Goal: Task Accomplishment & Management: Use online tool/utility

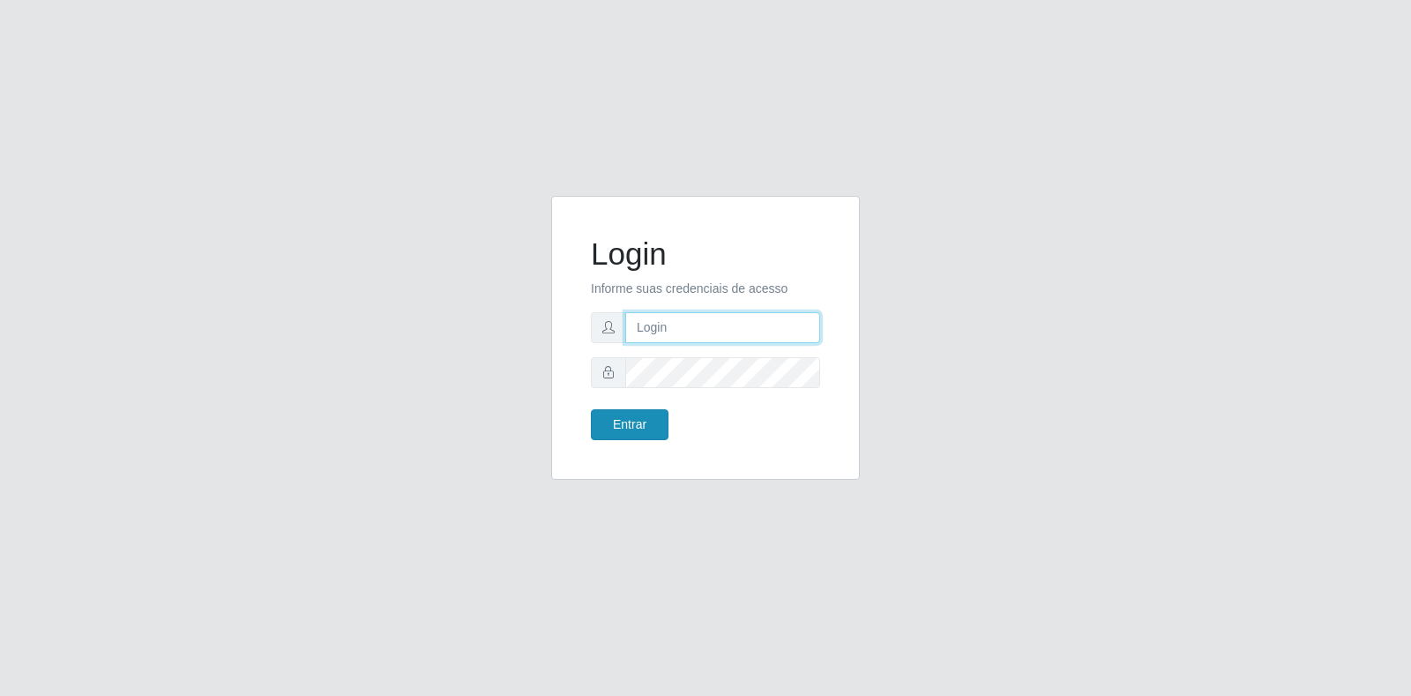
type input "[EMAIL_ADDRESS][DOMAIN_NAME]"
click at [628, 431] on button "Entrar" at bounding box center [630, 424] width 78 height 31
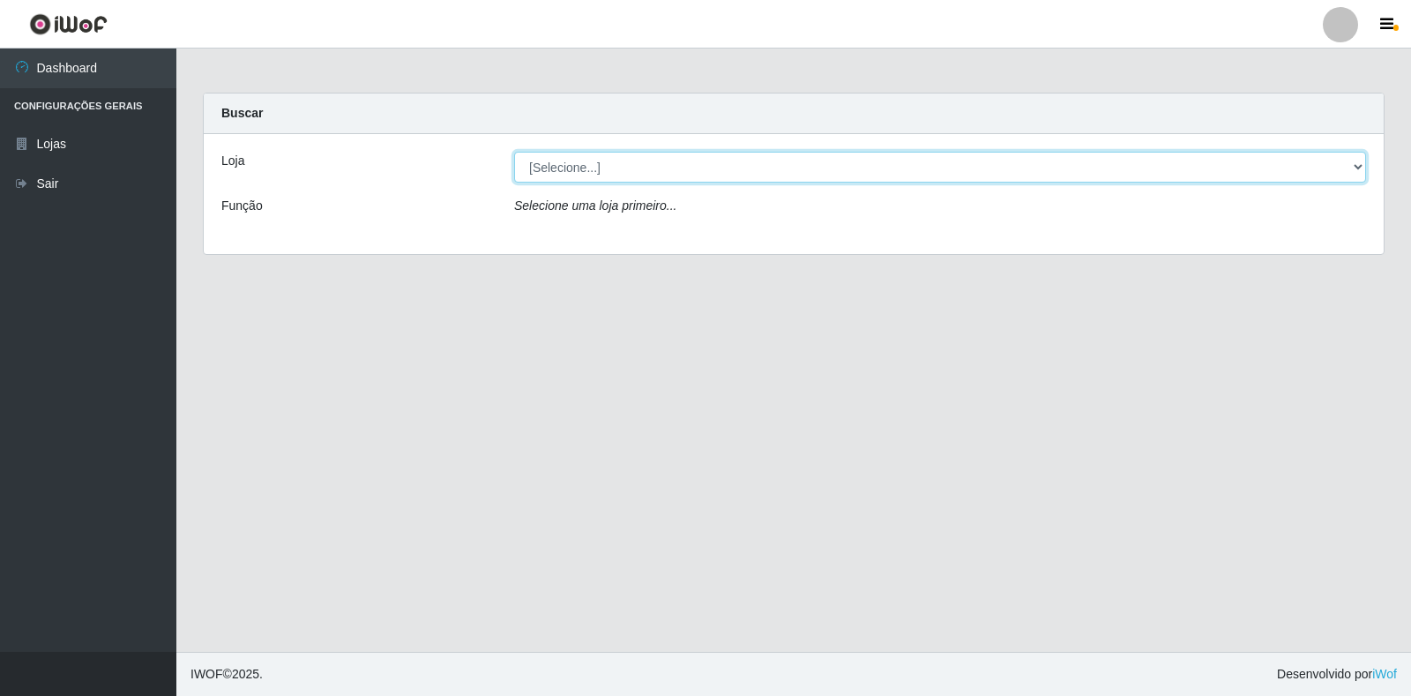
drag, startPoint x: 627, startPoint y: 158, endPoint x: 643, endPoint y: 181, distance: 27.9
click at [627, 158] on select "[Selecione...] Atacado Vem - Loja 30 Laranjeiras Velha" at bounding box center [940, 167] width 852 height 31
select select "495"
click at [514, 152] on select "[Selecione...] Atacado Vem - Loja 30 Laranjeiras Velha" at bounding box center [940, 167] width 852 height 31
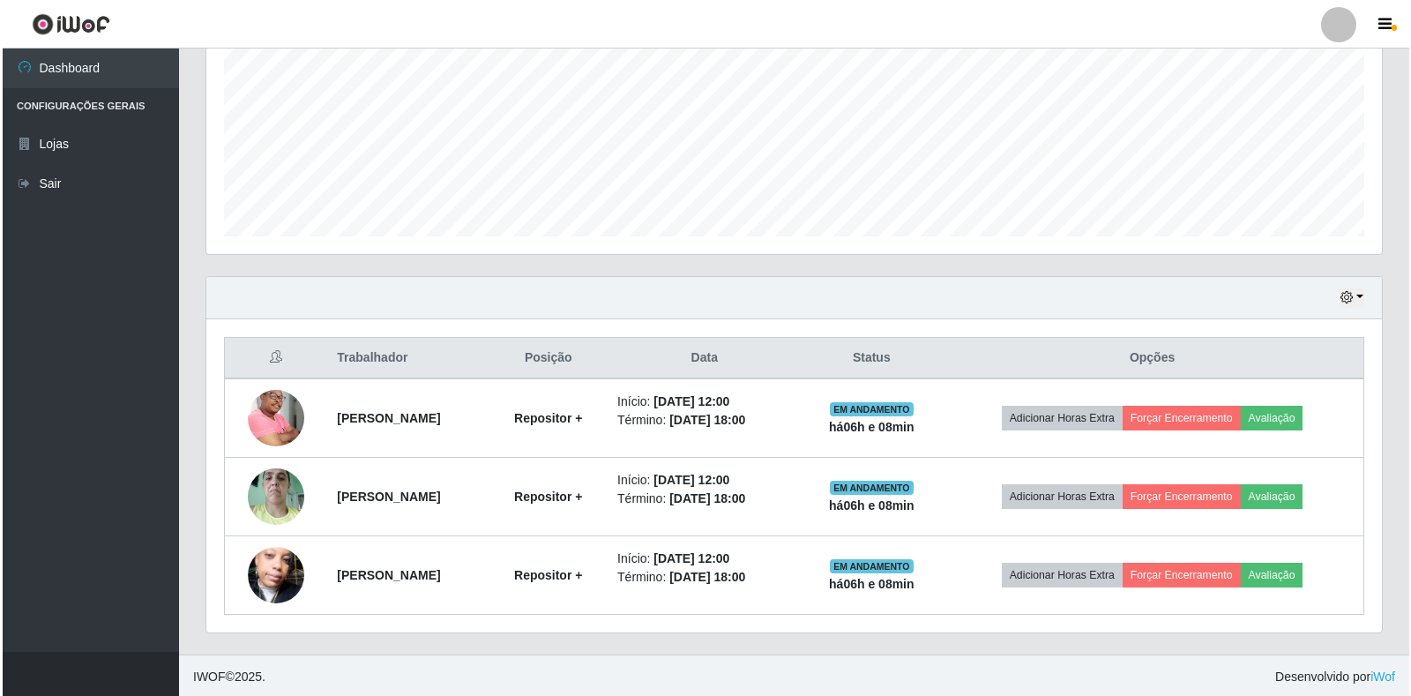
scroll to position [397, 0]
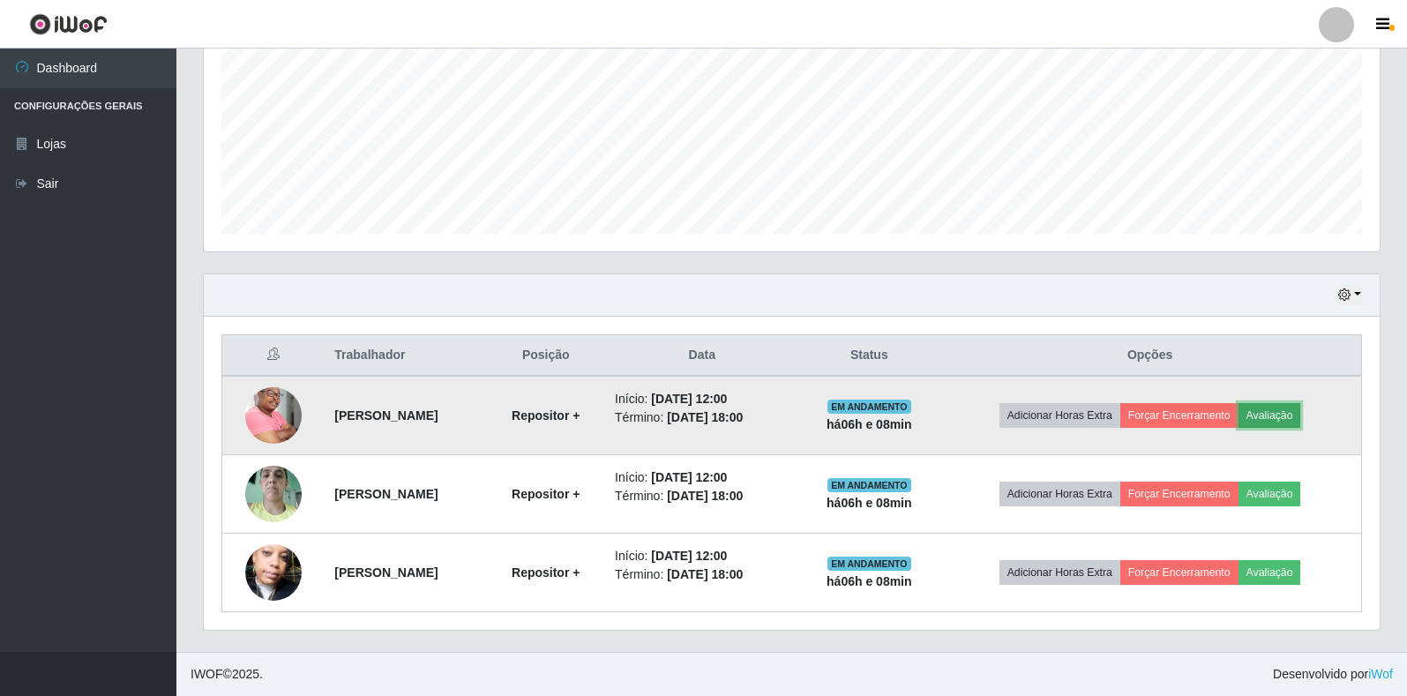
click at [1293, 410] on button "Avaliação" at bounding box center [1269, 415] width 63 height 25
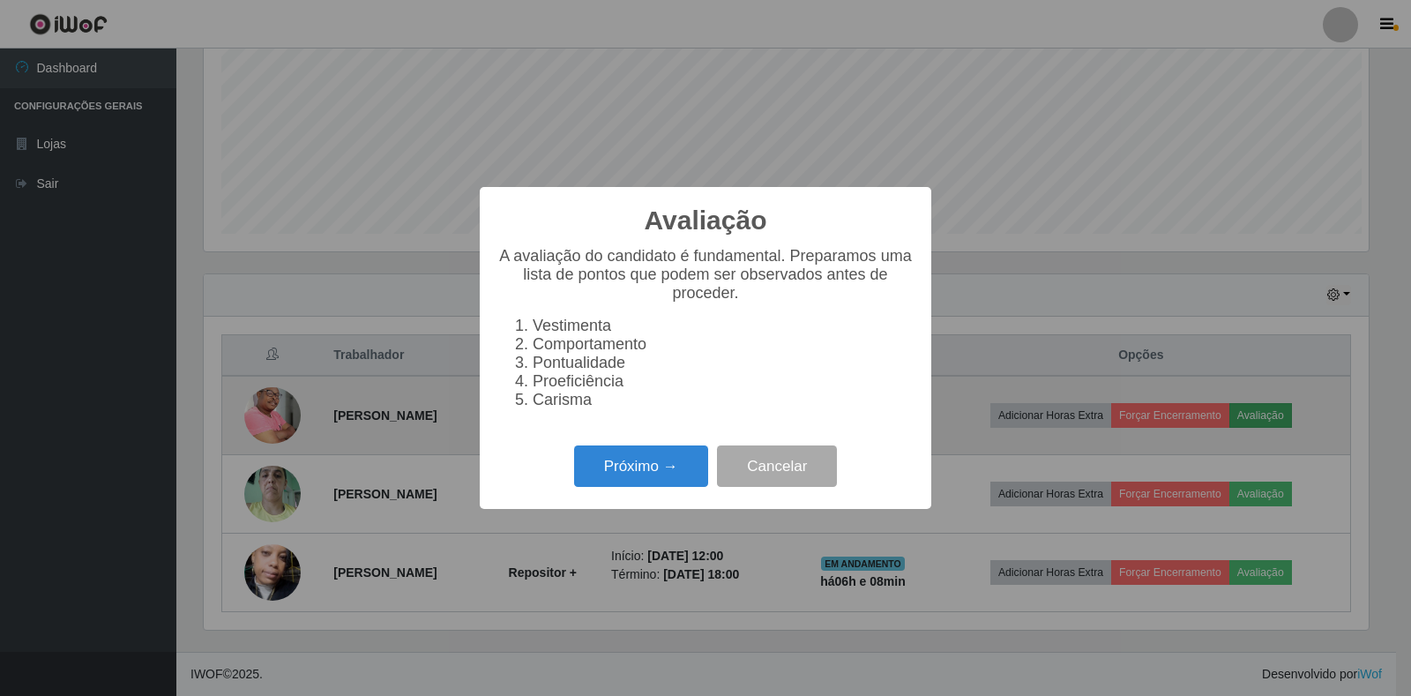
scroll to position [366, 1165]
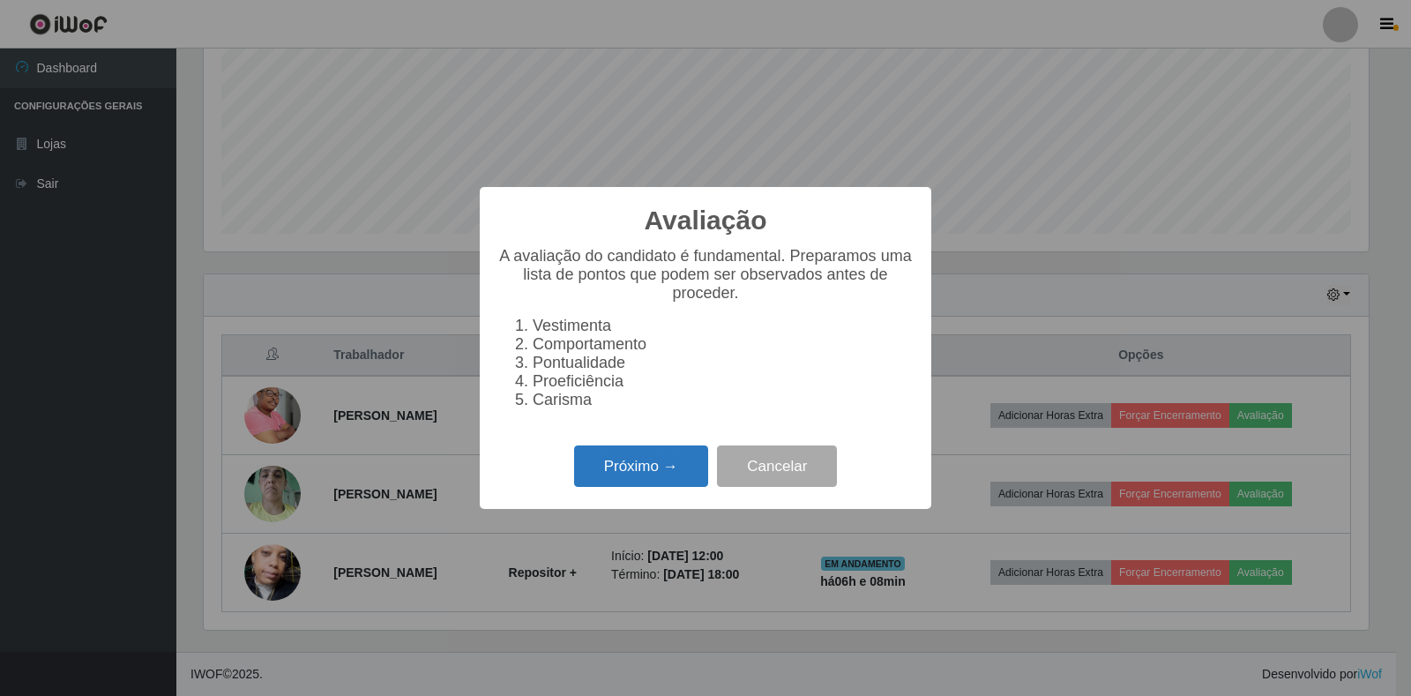
click at [613, 481] on button "Próximo →" at bounding box center [641, 465] width 134 height 41
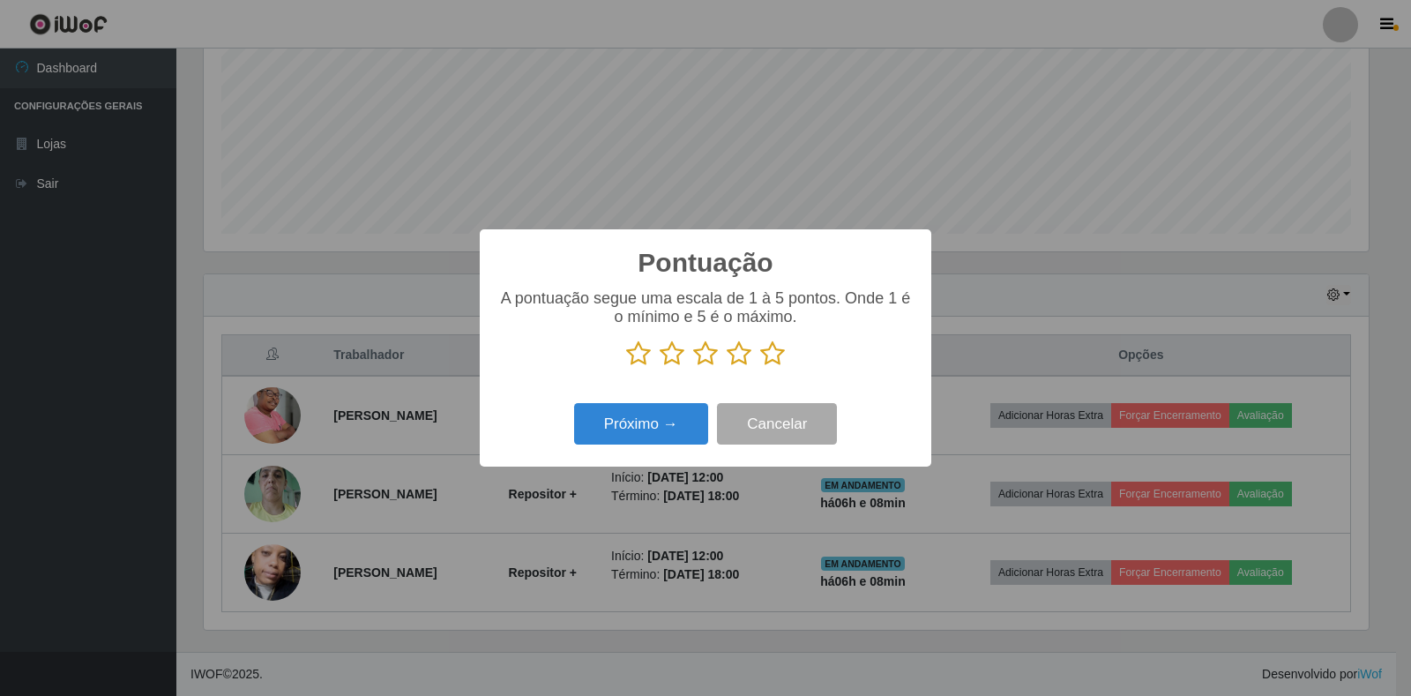
click at [766, 352] on icon at bounding box center [772, 353] width 25 height 26
click at [760, 367] on input "radio" at bounding box center [760, 367] width 0 height 0
click at [671, 408] on button "Próximo →" at bounding box center [641, 423] width 134 height 41
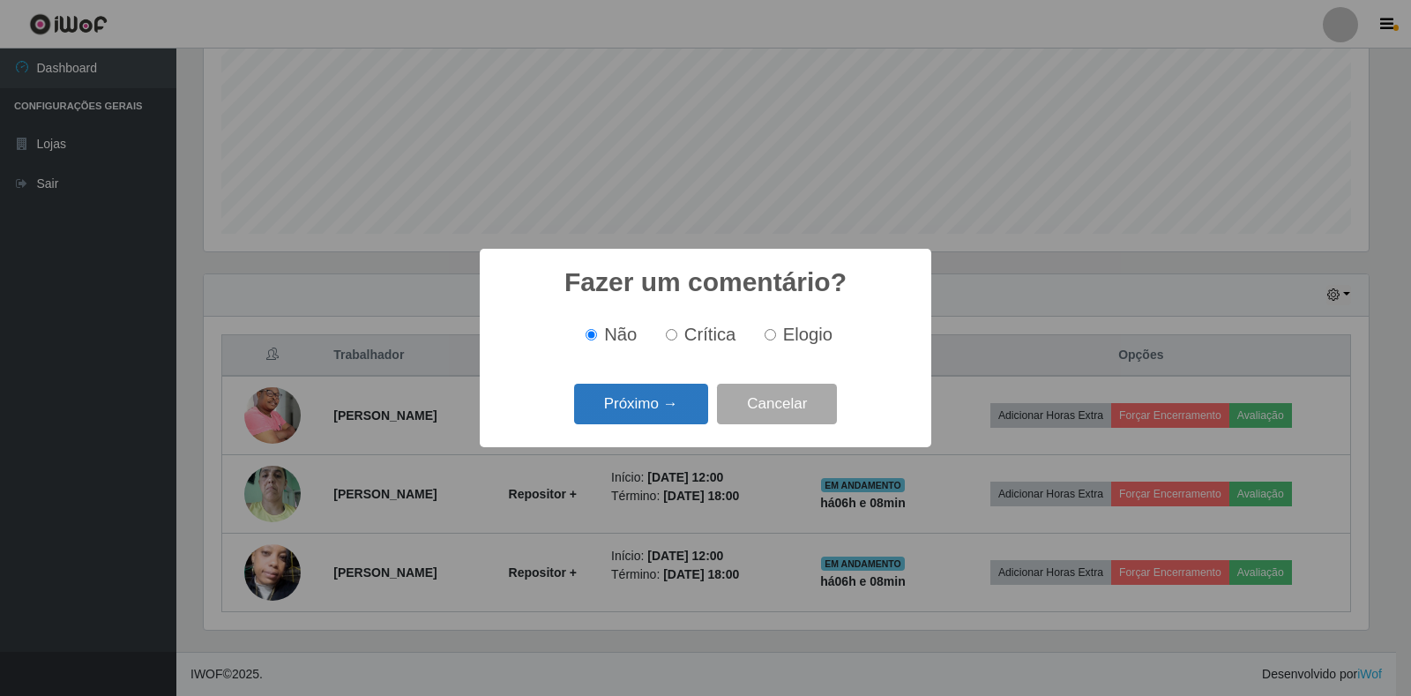
click at [670, 415] on button "Próximo →" at bounding box center [641, 404] width 134 height 41
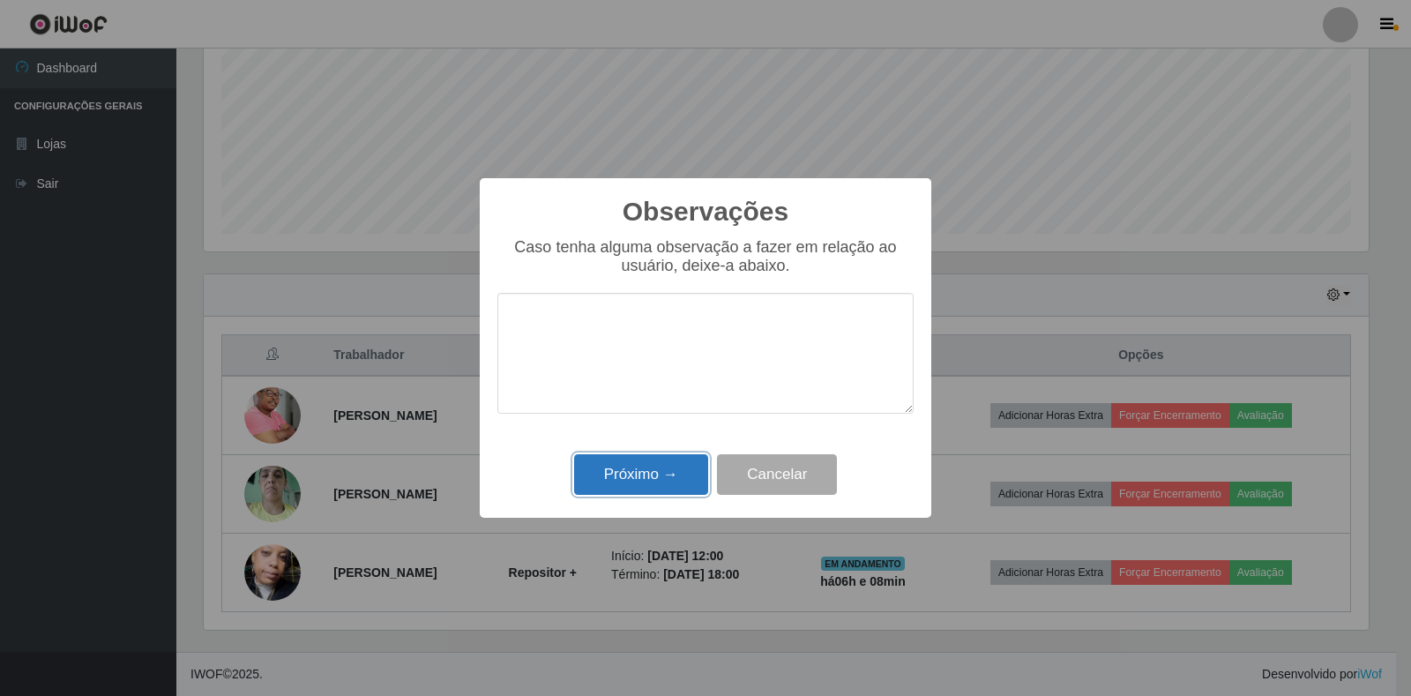
click at [660, 461] on button "Próximo →" at bounding box center [641, 474] width 134 height 41
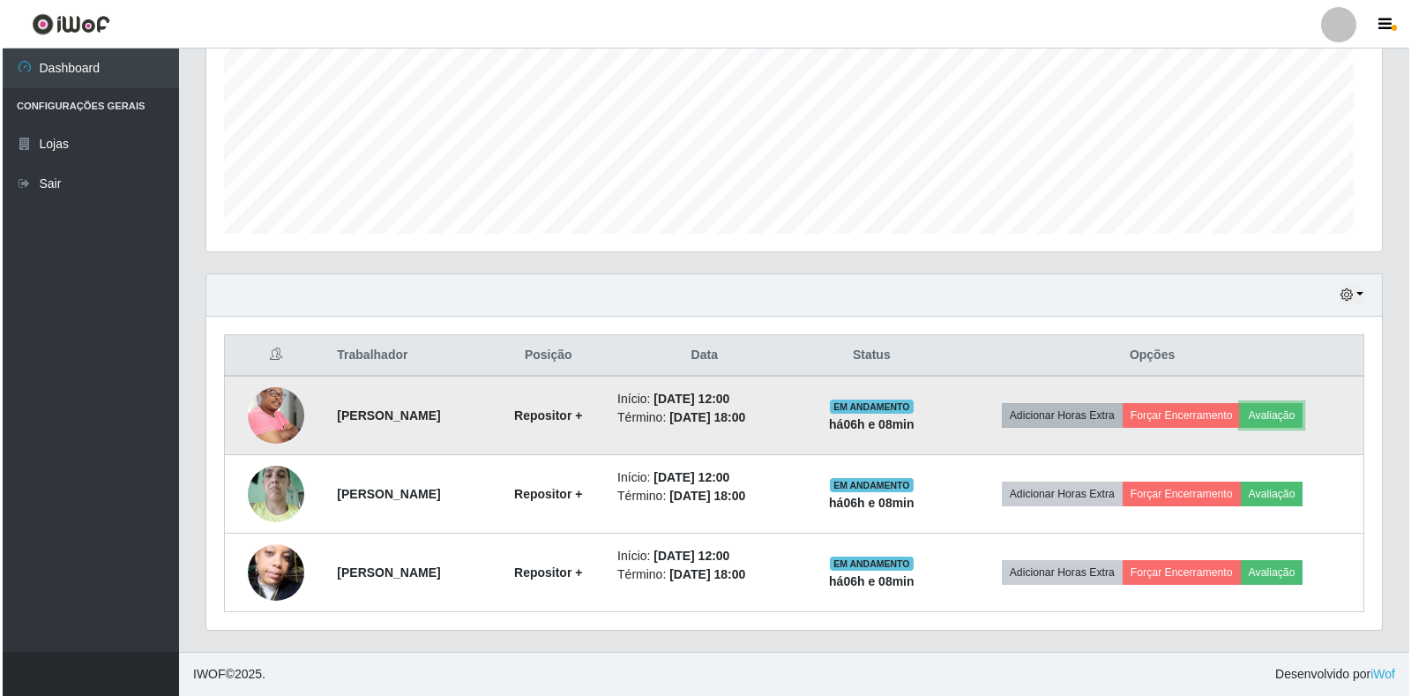
scroll to position [366, 1176]
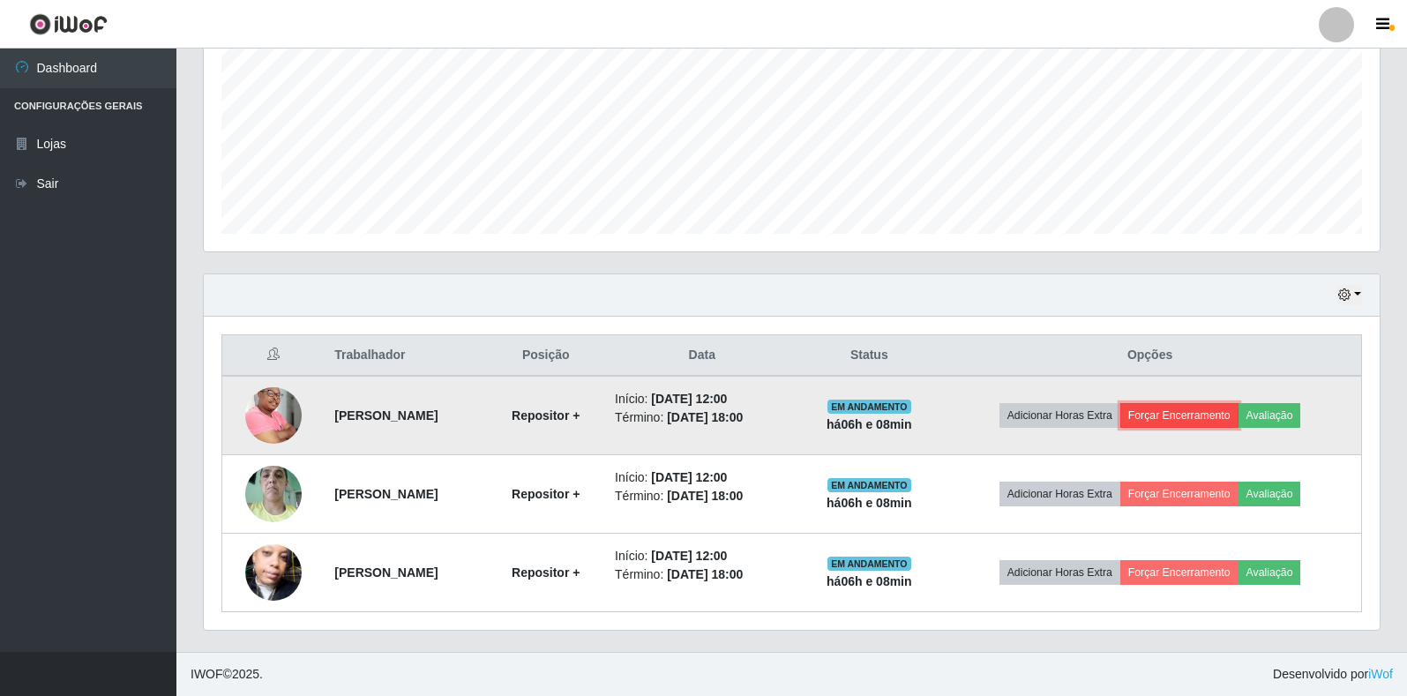
click at [1187, 415] on button "Forçar Encerramento" at bounding box center [1179, 415] width 118 height 25
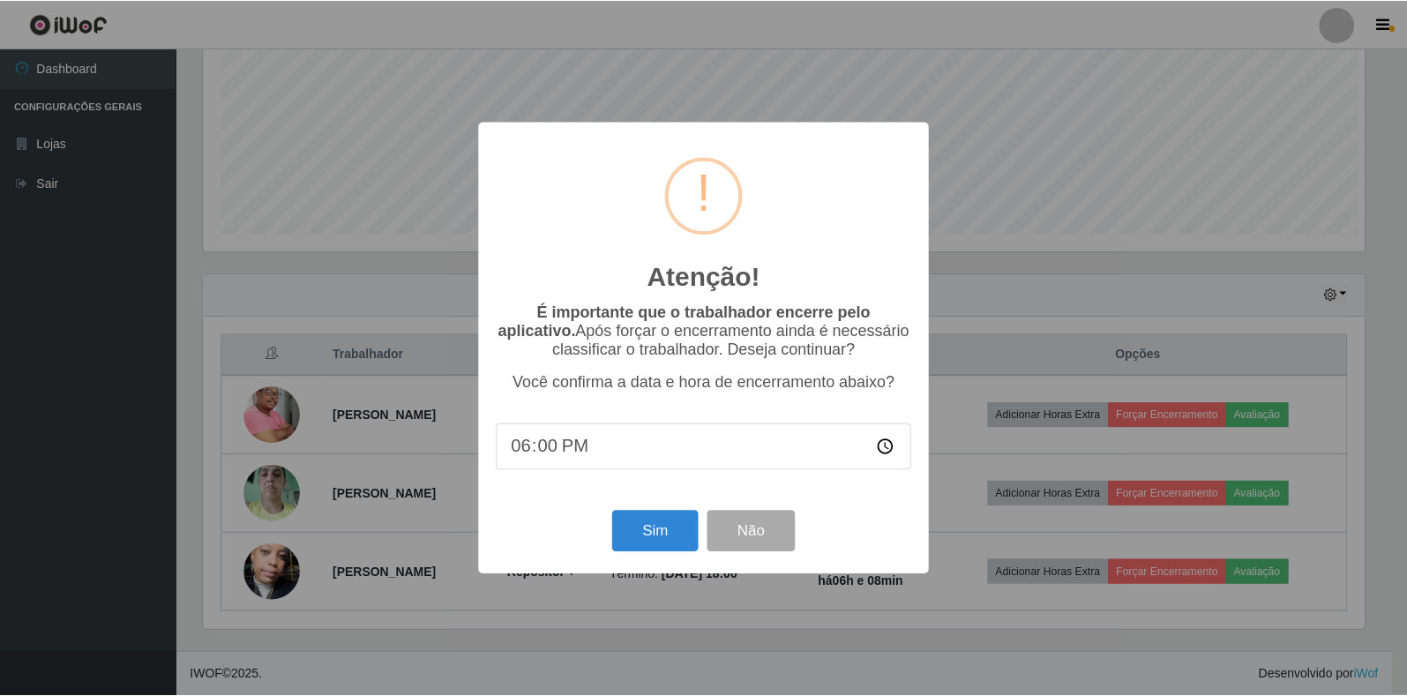
scroll to position [366, 1165]
click at [653, 525] on button "Sim" at bounding box center [657, 531] width 86 height 41
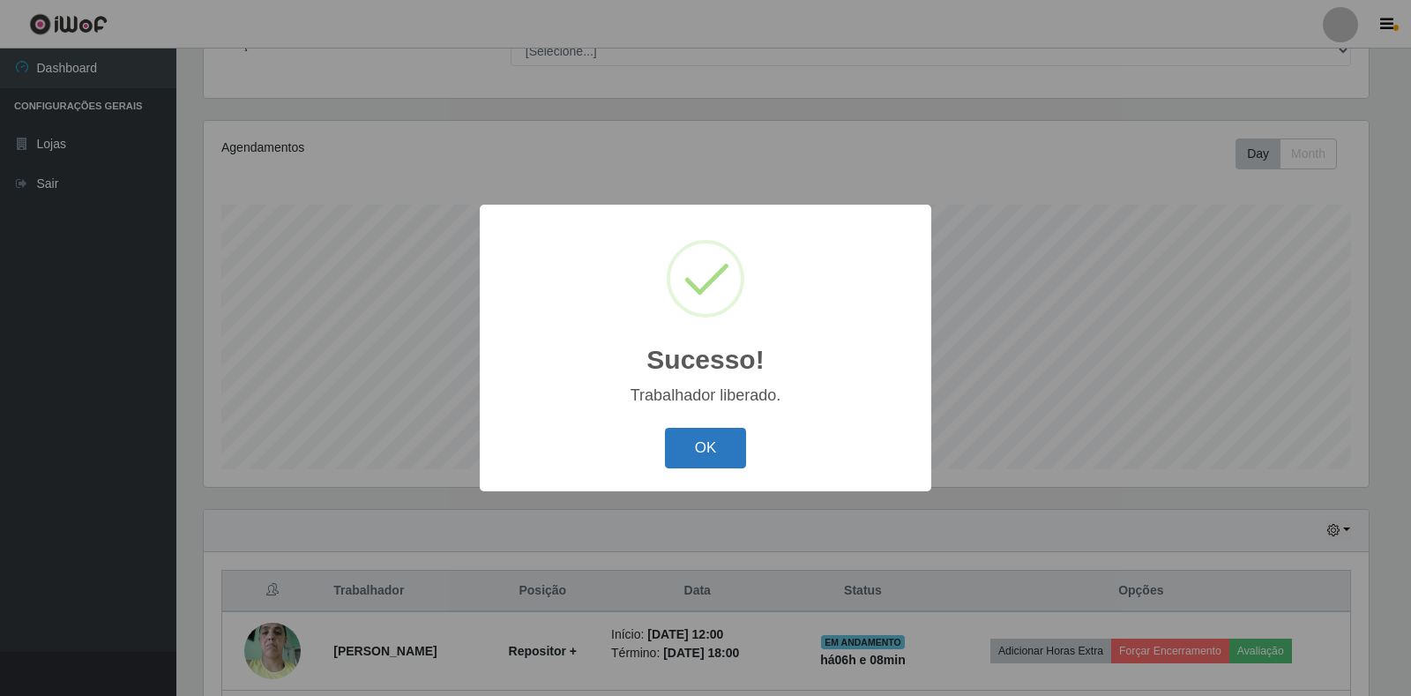
click at [725, 447] on button "OK" at bounding box center [706, 448] width 82 height 41
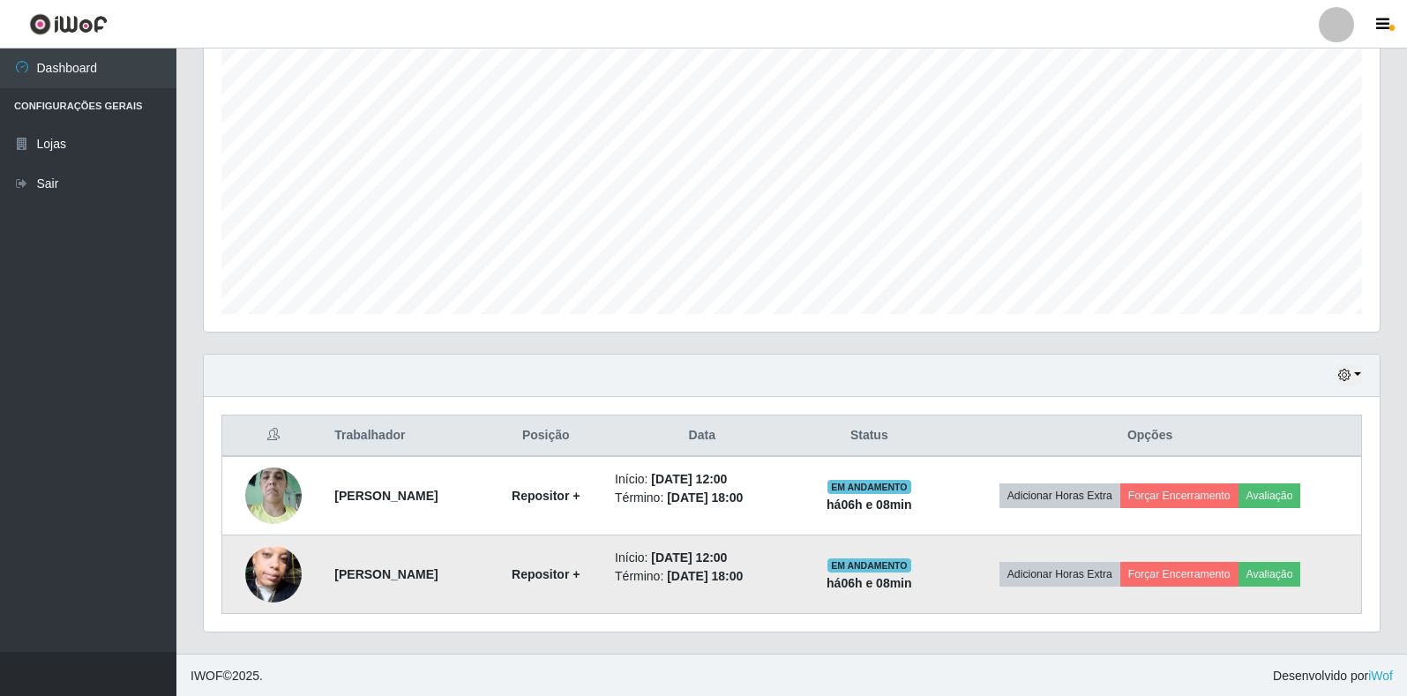
scroll to position [318, 0]
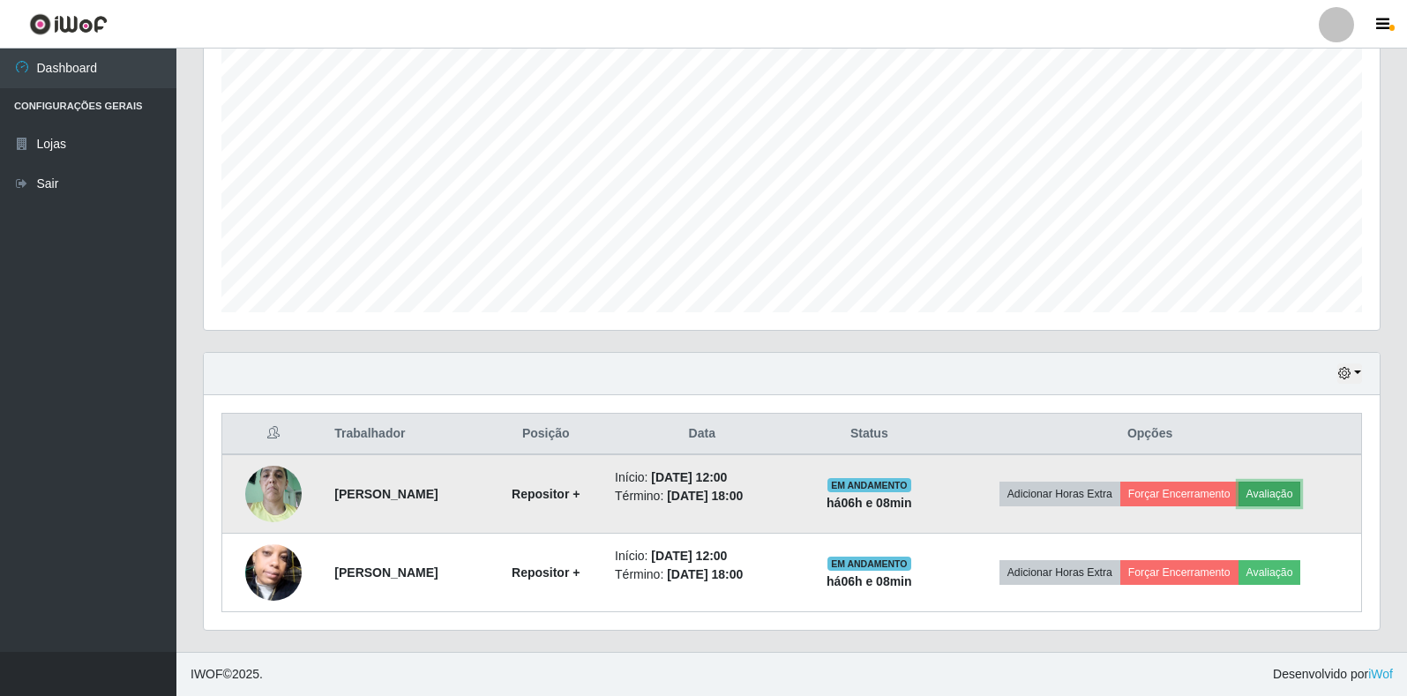
click at [1301, 489] on button "Avaliação" at bounding box center [1269, 494] width 63 height 25
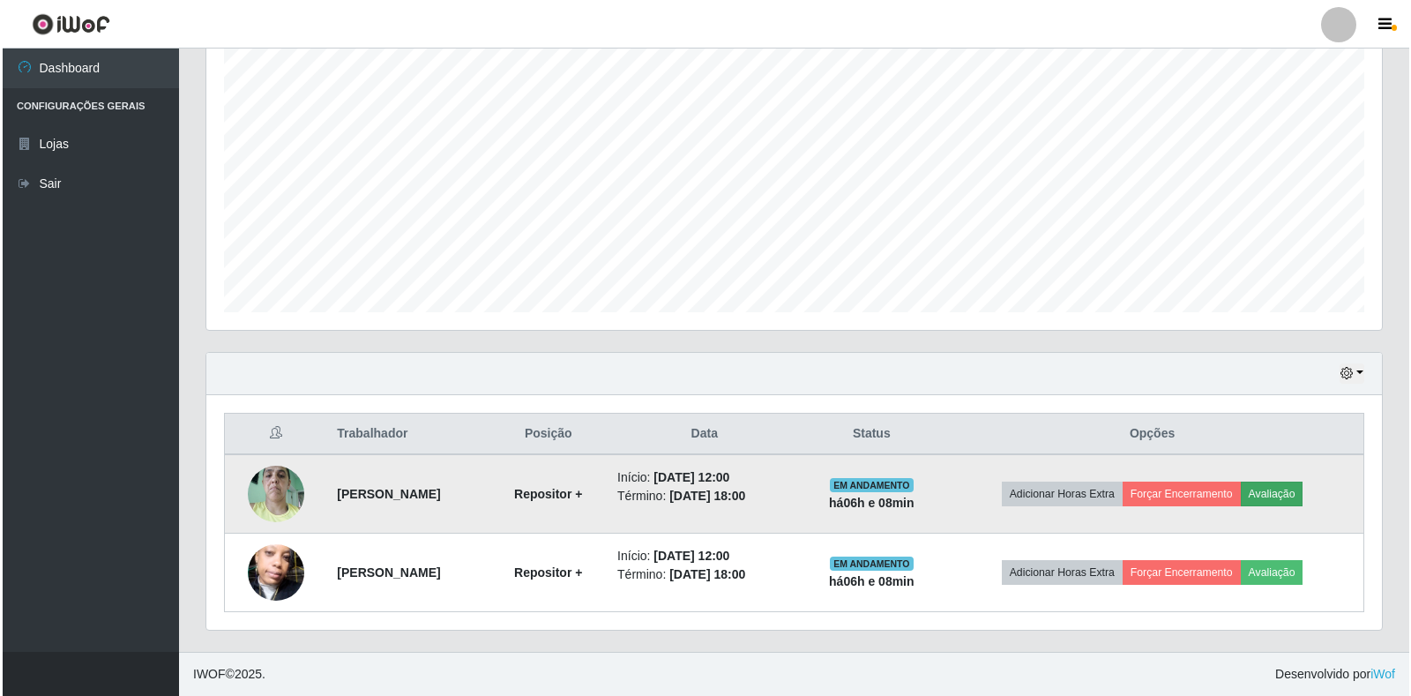
scroll to position [366, 1165]
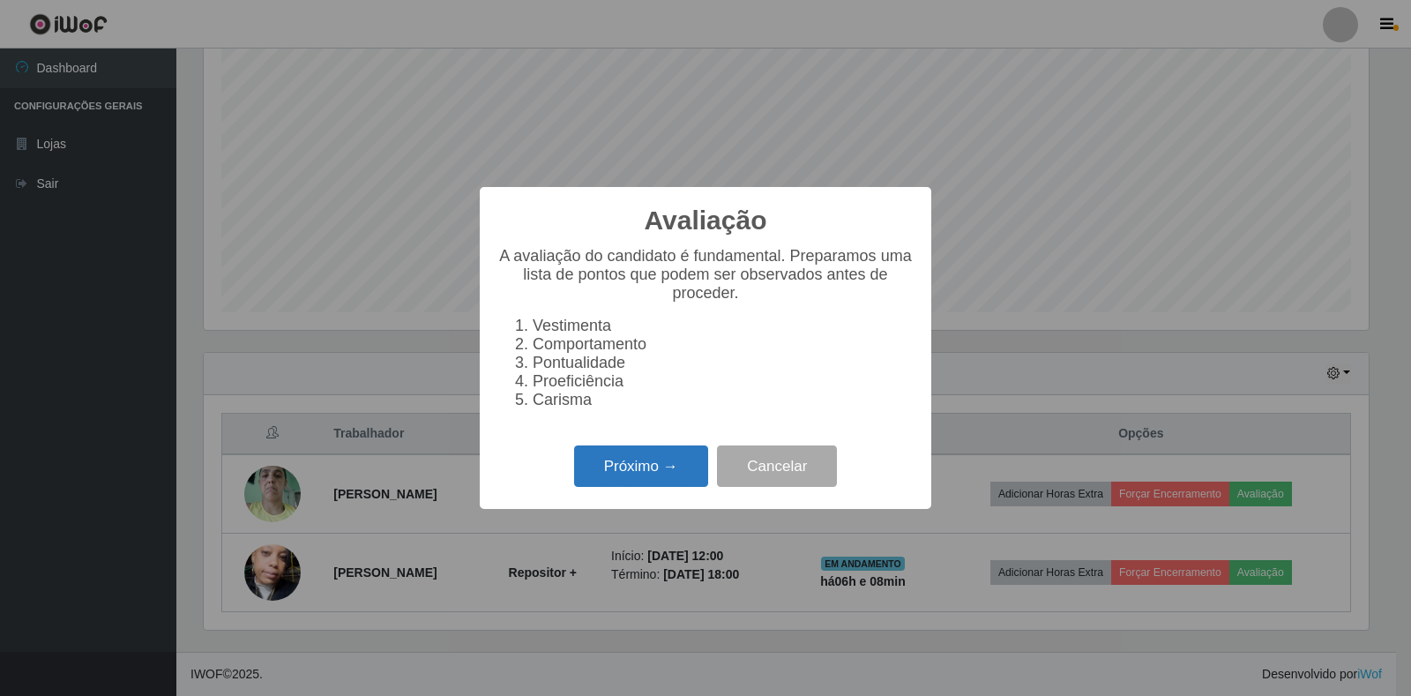
click at [686, 480] on button "Próximo →" at bounding box center [641, 465] width 134 height 41
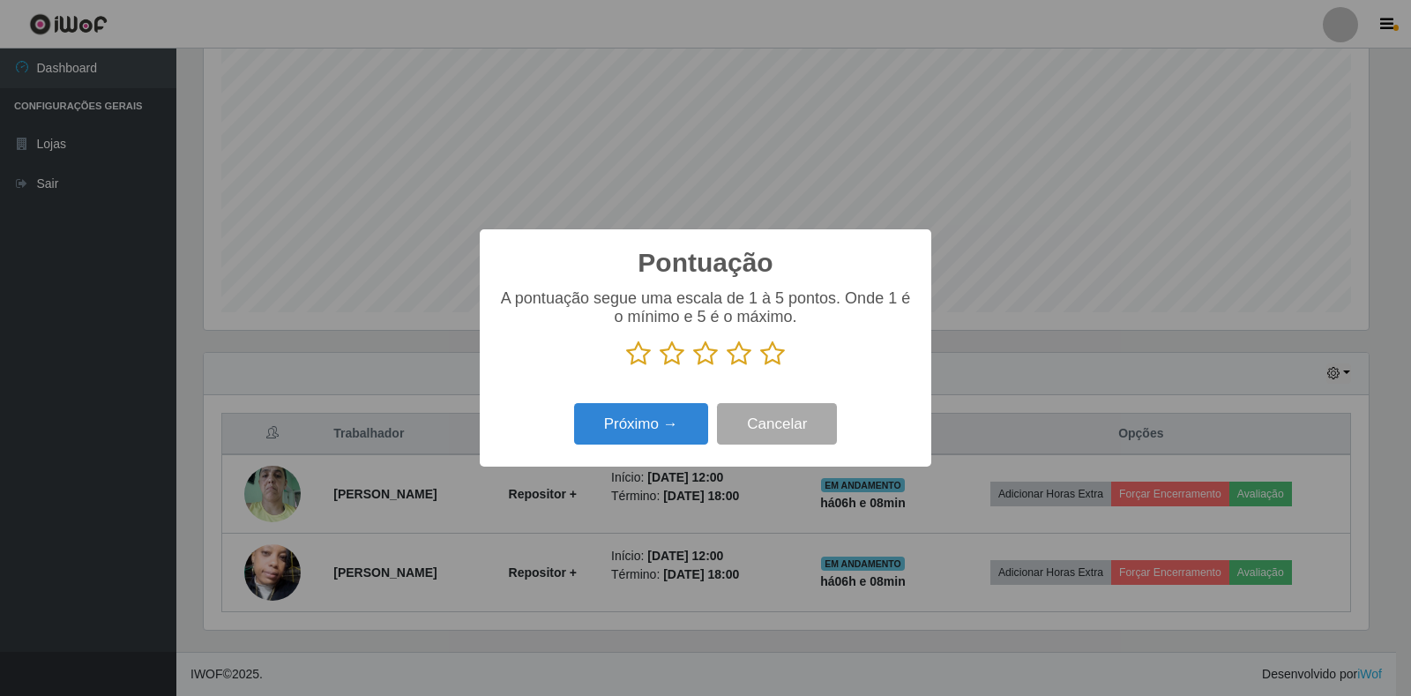
click at [780, 355] on icon at bounding box center [772, 353] width 25 height 26
click at [760, 367] on input "radio" at bounding box center [760, 367] width 0 height 0
click at [677, 434] on button "Próximo →" at bounding box center [641, 423] width 134 height 41
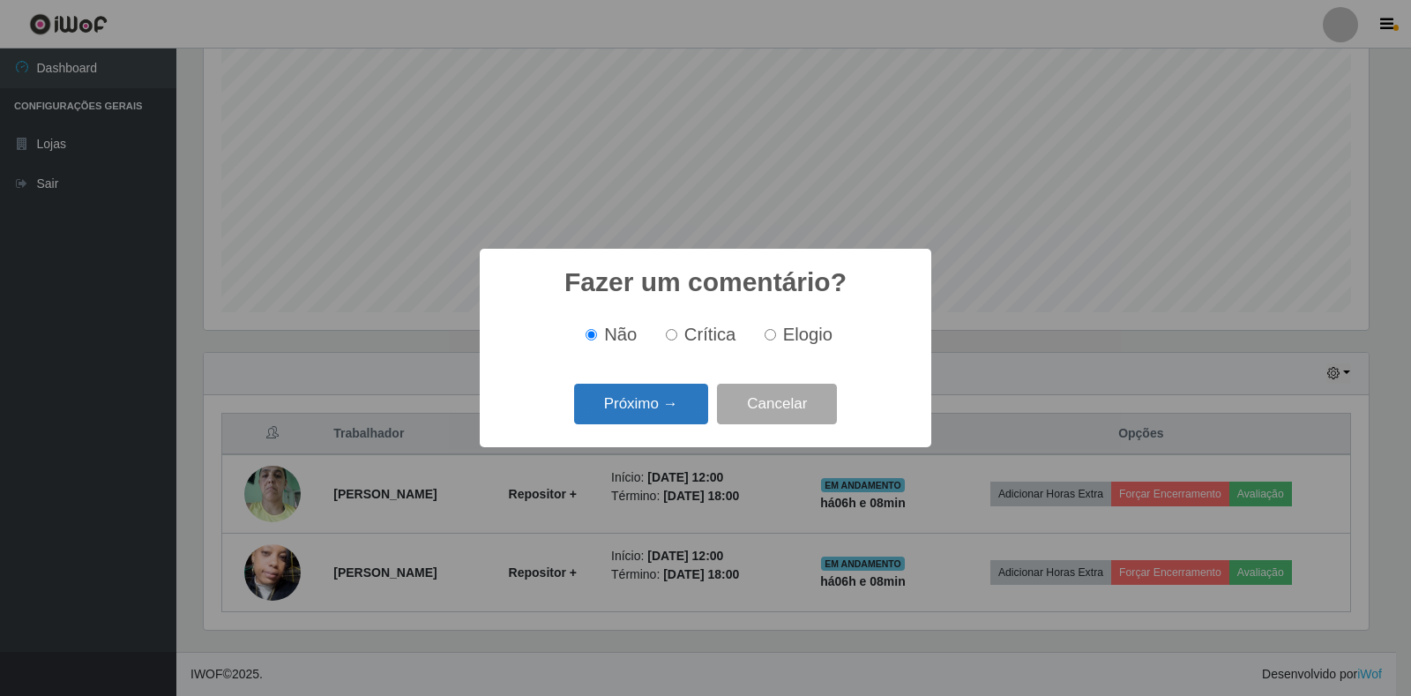
click at [669, 400] on button "Próximo →" at bounding box center [641, 404] width 134 height 41
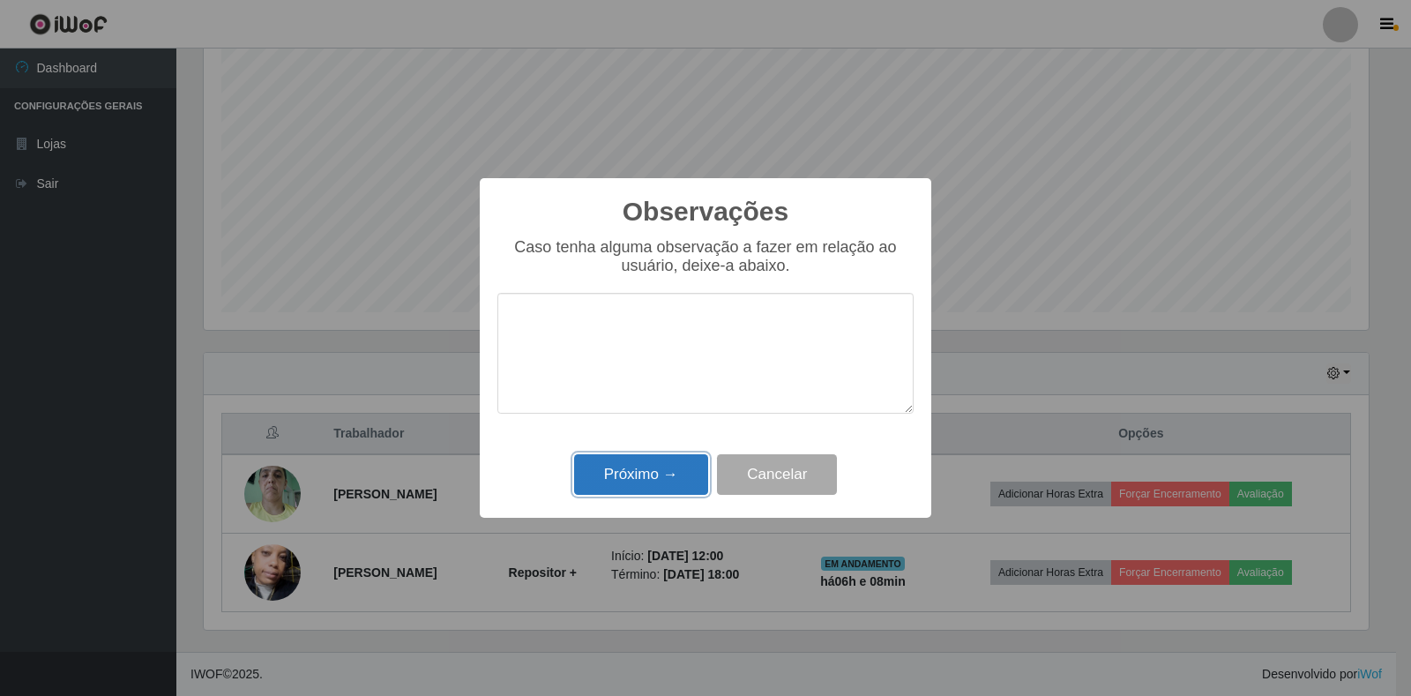
click at [677, 460] on button "Próximo →" at bounding box center [641, 474] width 134 height 41
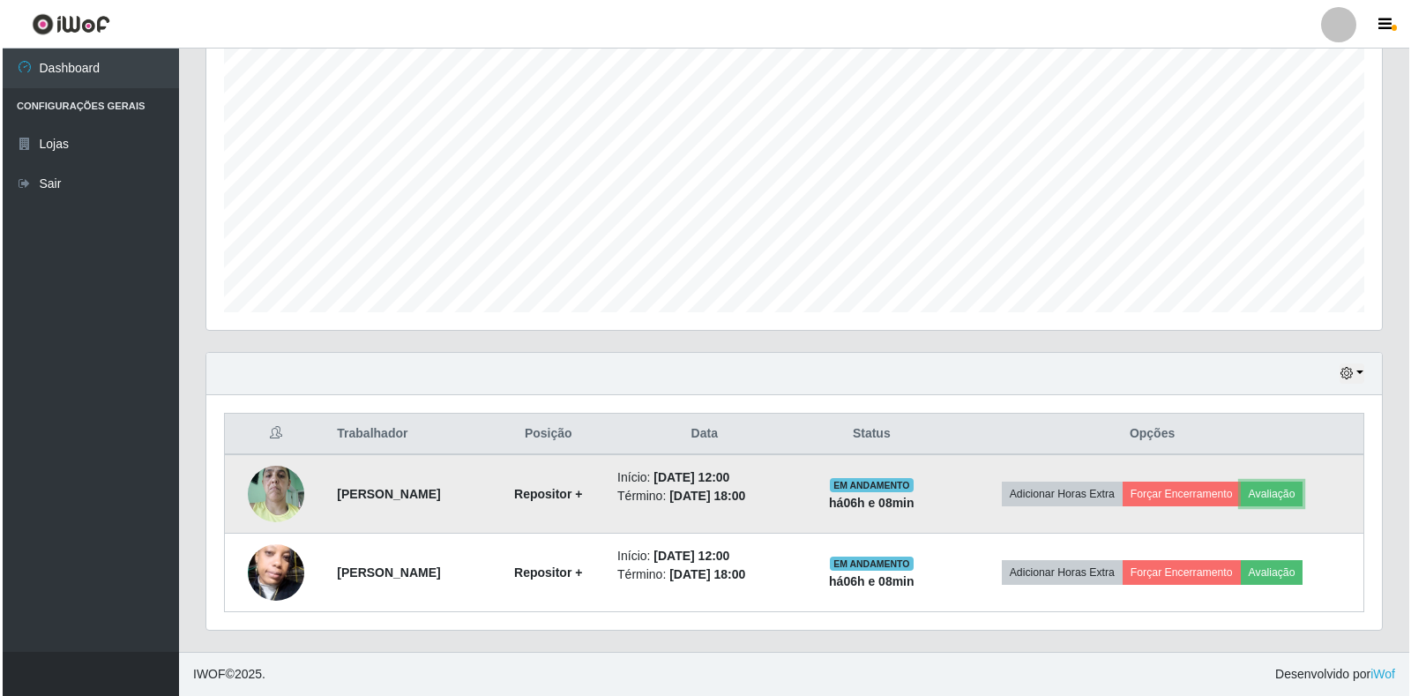
scroll to position [366, 1176]
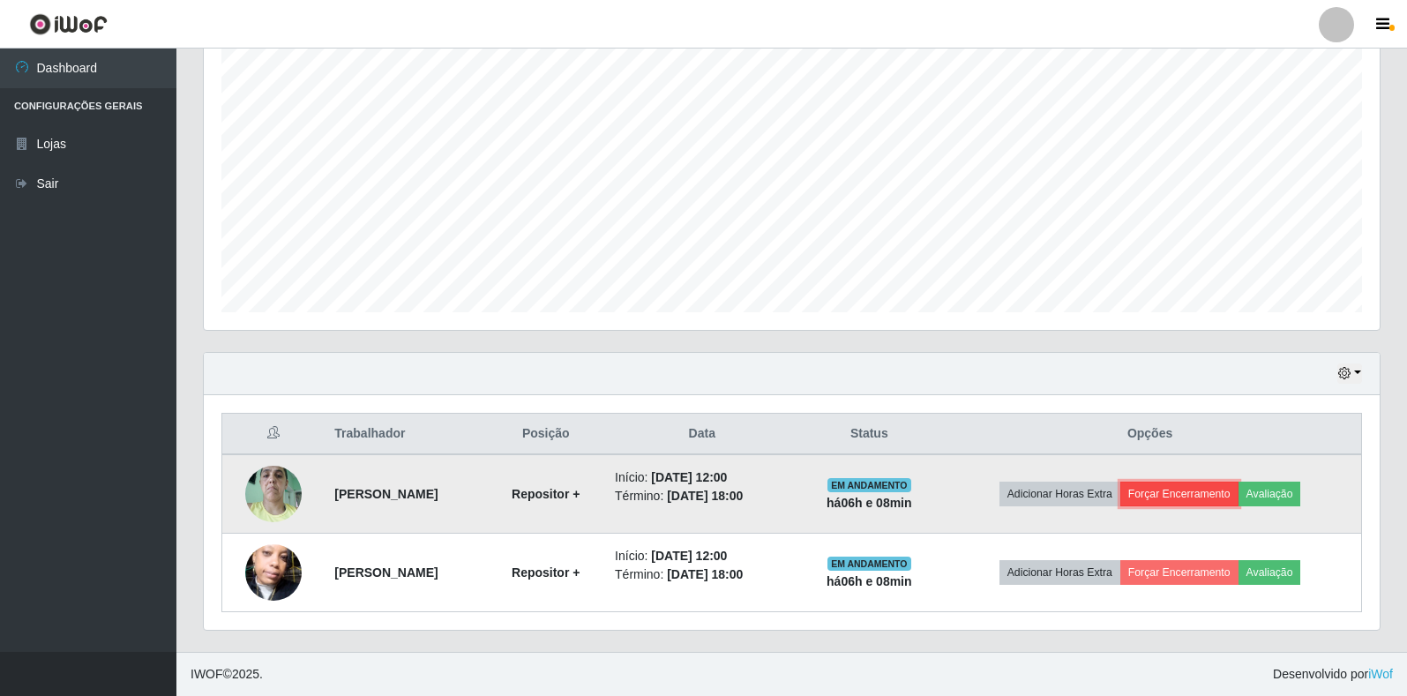
click at [1176, 491] on button "Forçar Encerramento" at bounding box center [1179, 494] width 118 height 25
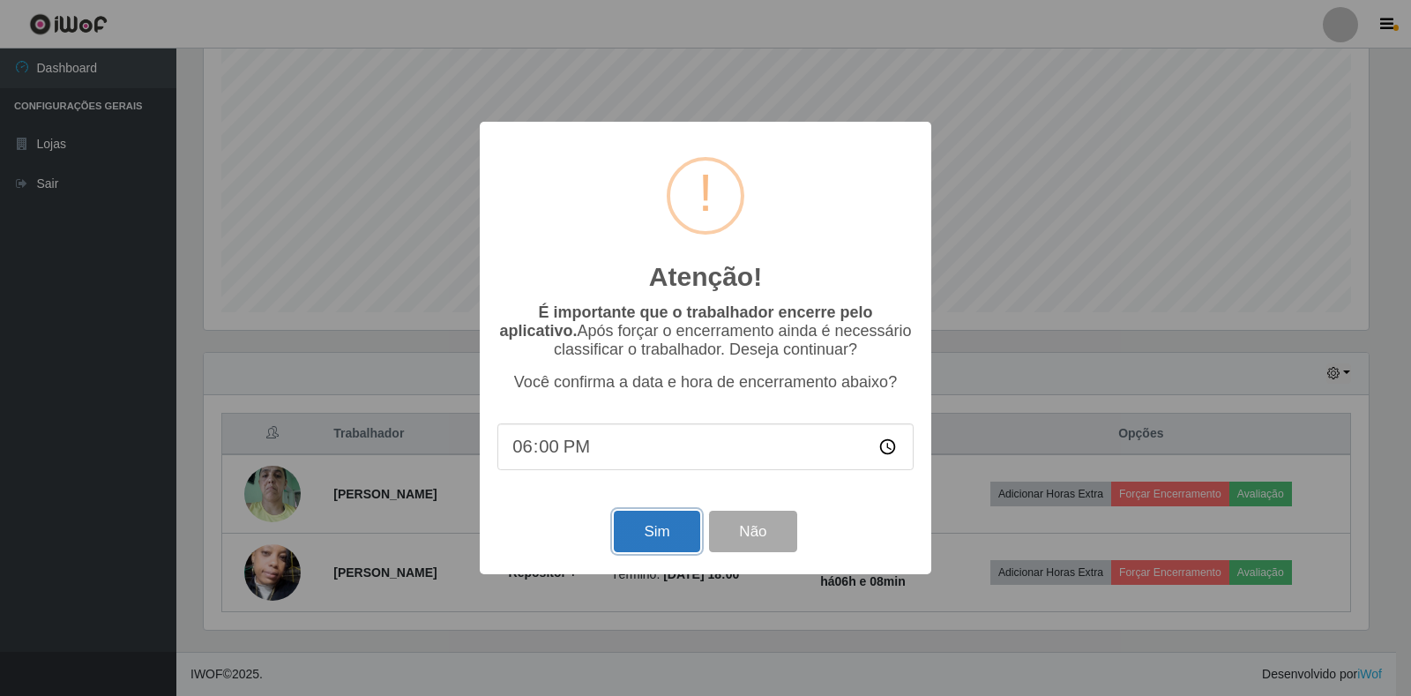
click at [645, 539] on button "Sim" at bounding box center [657, 531] width 86 height 41
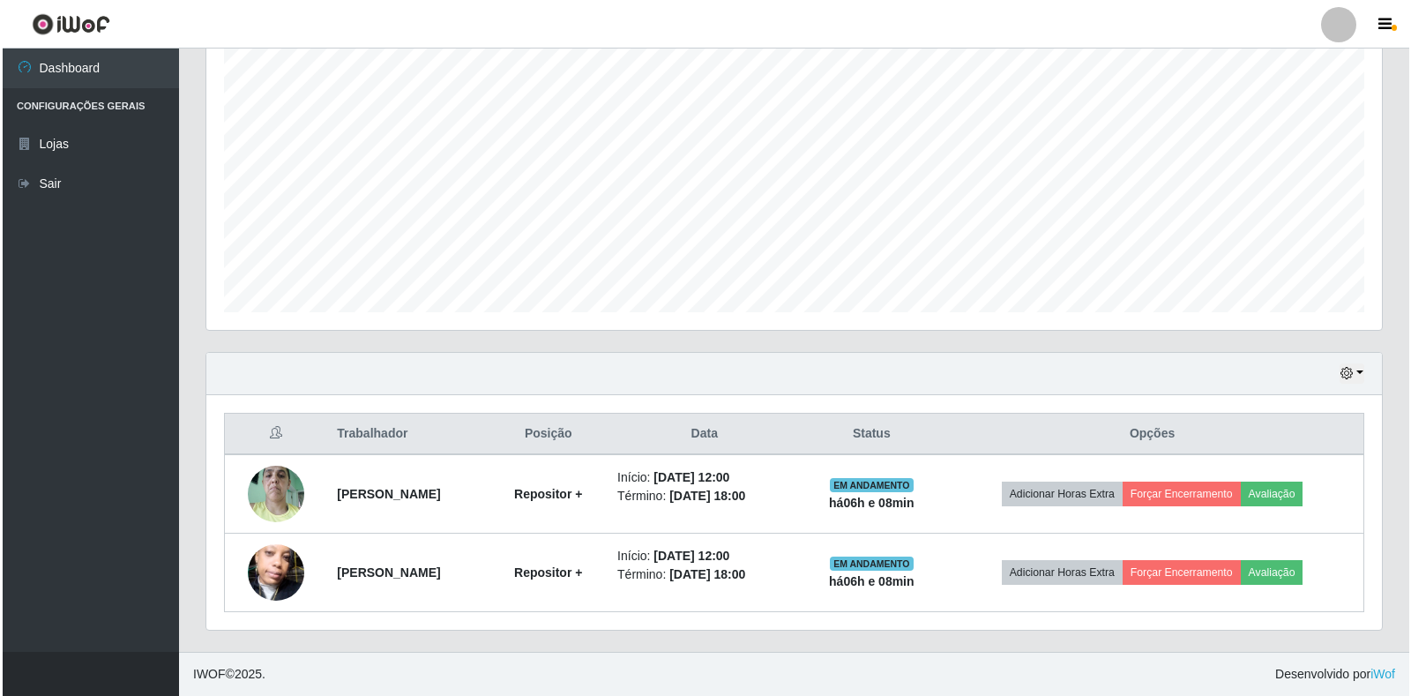
scroll to position [0, 0]
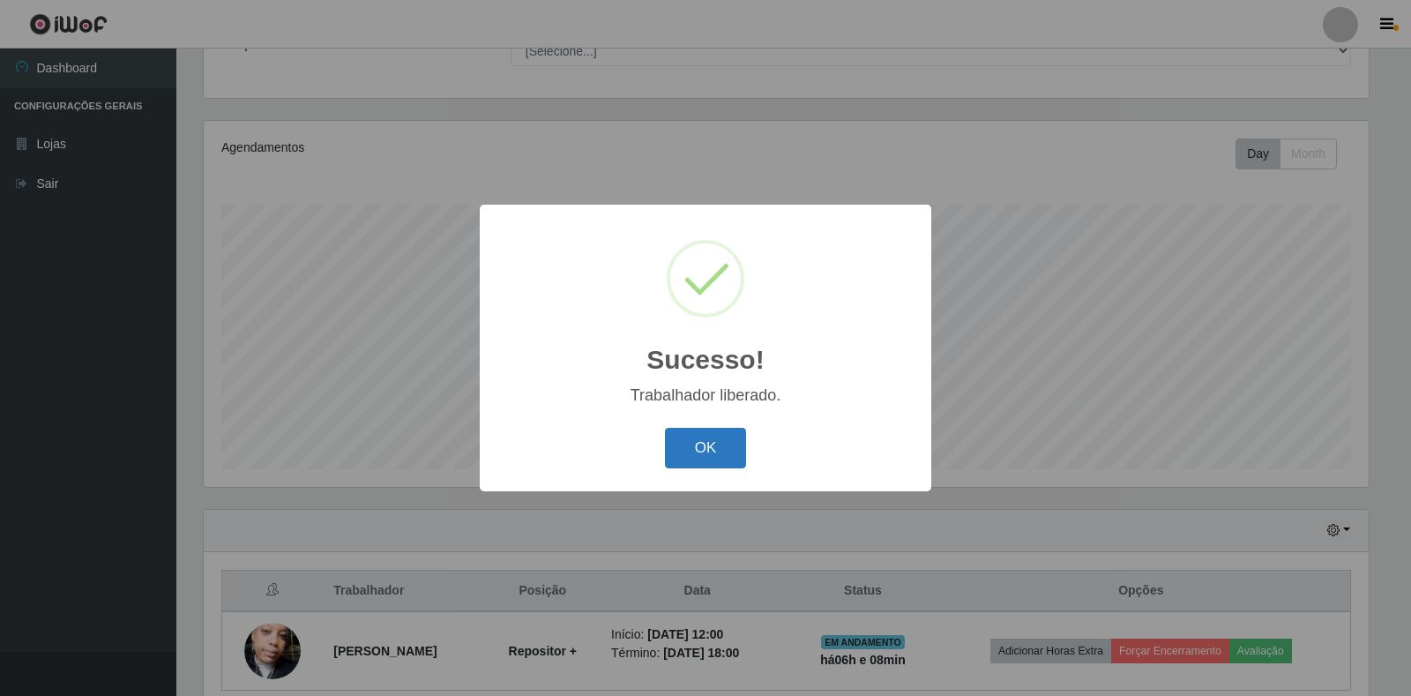
click at [696, 466] on button "OK" at bounding box center [706, 448] width 82 height 41
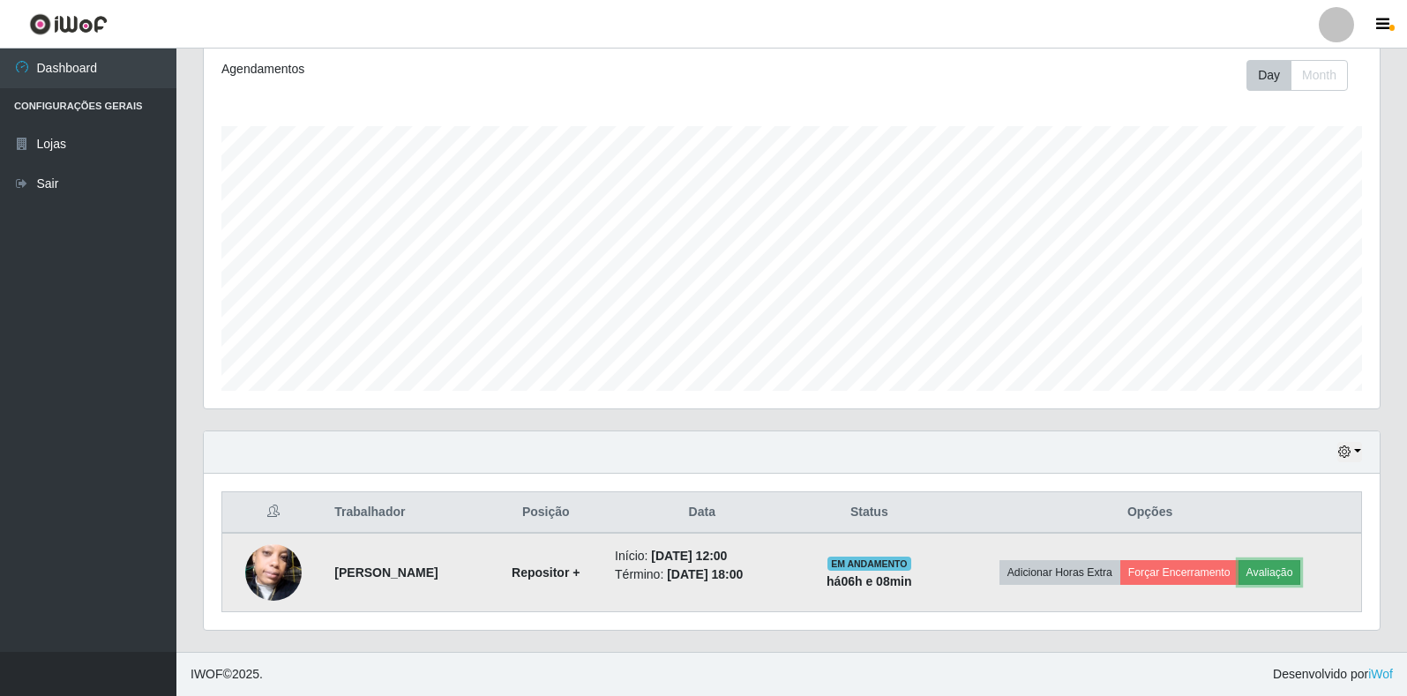
click at [1274, 577] on button "Avaliação" at bounding box center [1269, 572] width 63 height 25
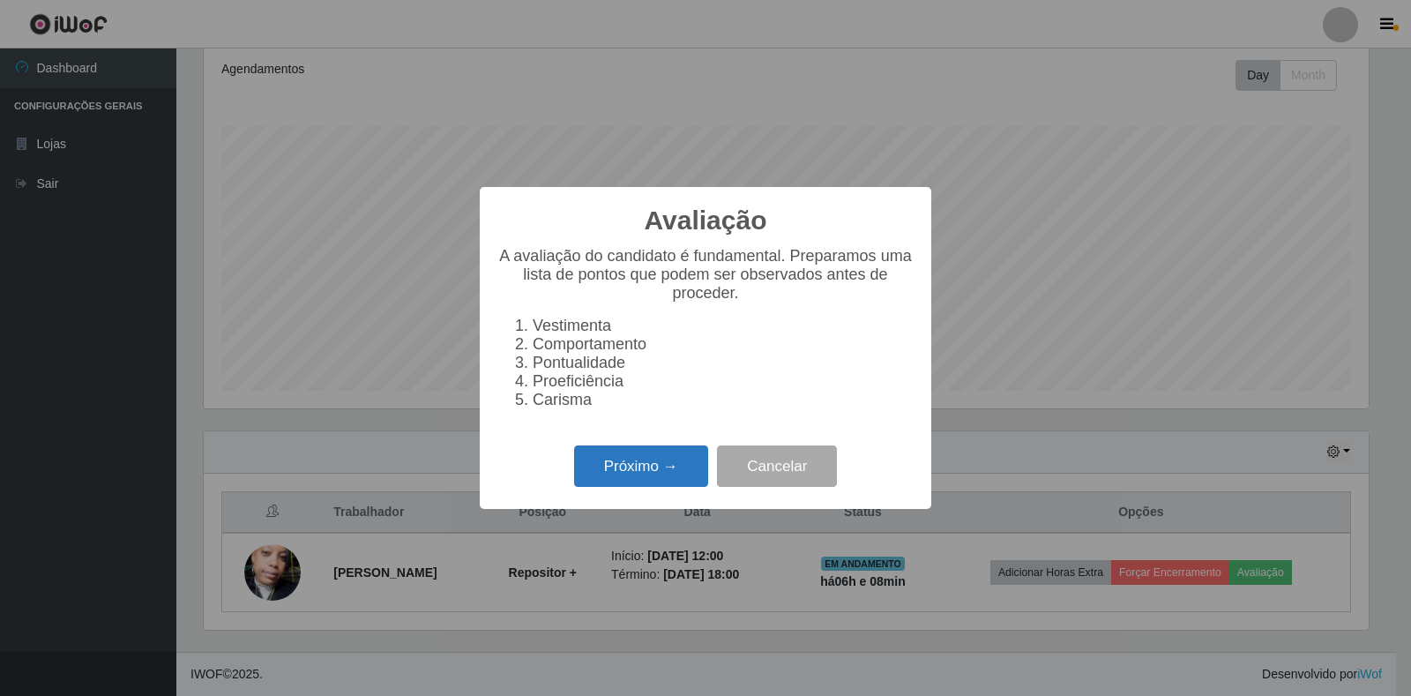
click at [658, 473] on button "Próximo →" at bounding box center [641, 465] width 134 height 41
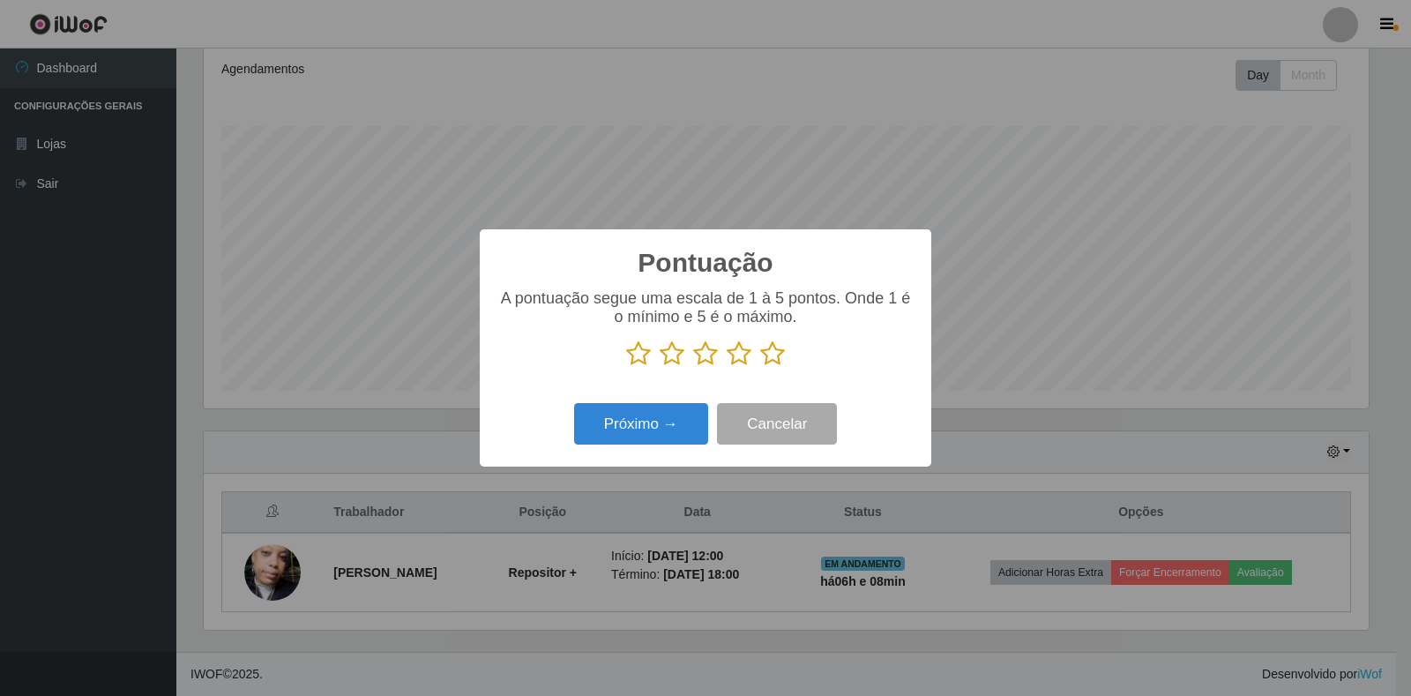
click at [769, 357] on icon at bounding box center [772, 353] width 25 height 26
click at [760, 367] on input "radio" at bounding box center [760, 367] width 0 height 0
click at [647, 424] on button "Próximo →" at bounding box center [641, 423] width 134 height 41
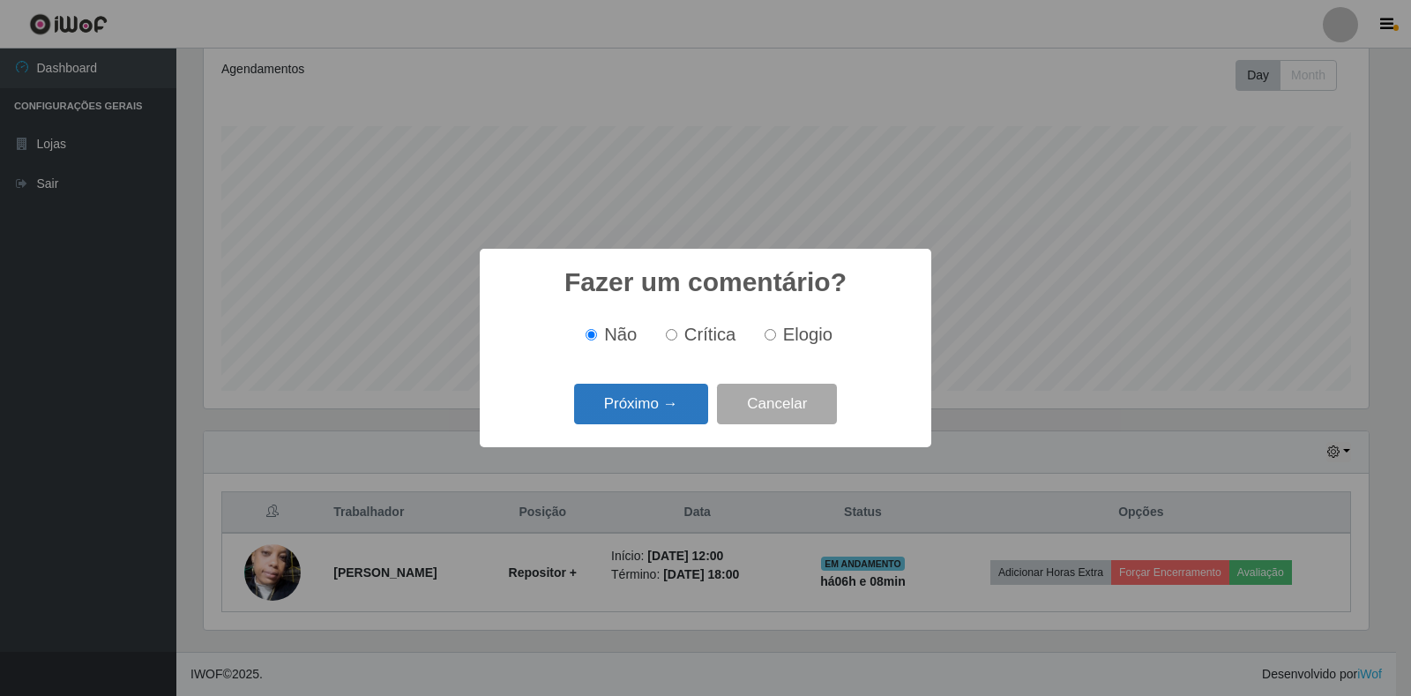
click at [650, 424] on button "Próximo →" at bounding box center [641, 404] width 134 height 41
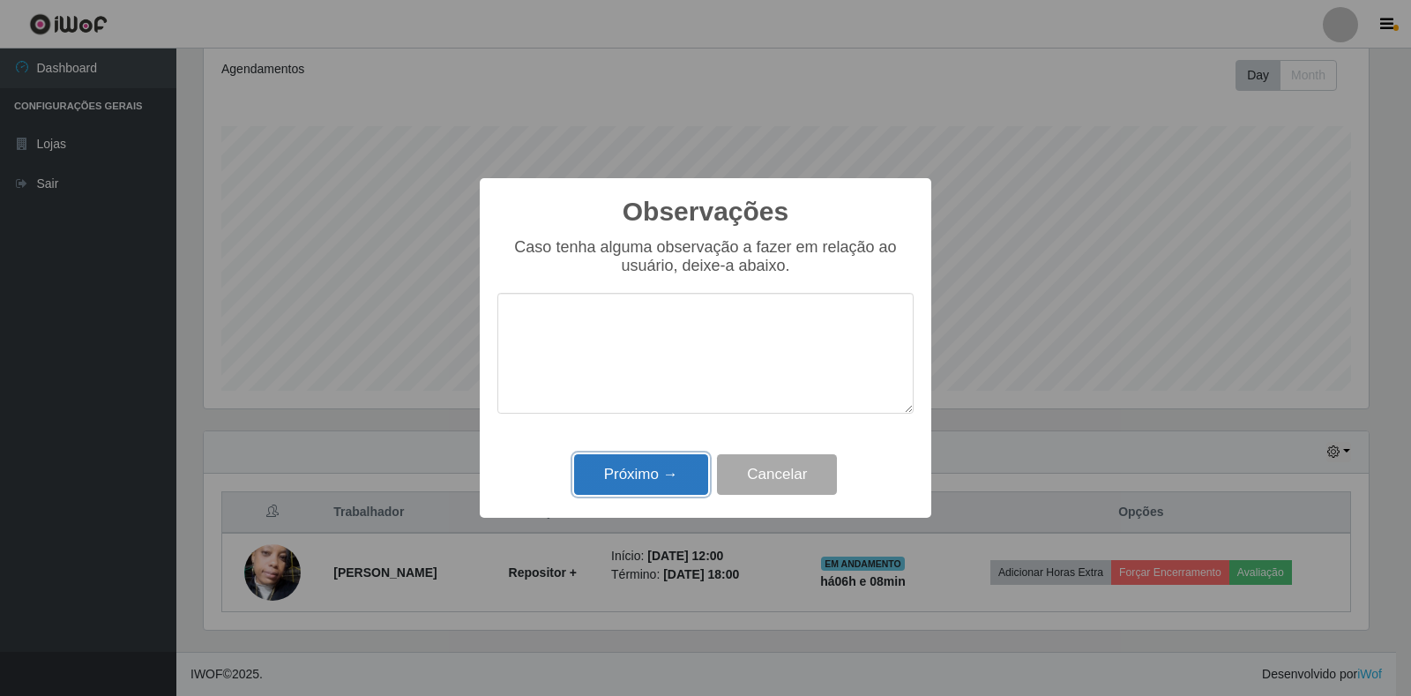
click at [681, 475] on button "Próximo →" at bounding box center [641, 474] width 134 height 41
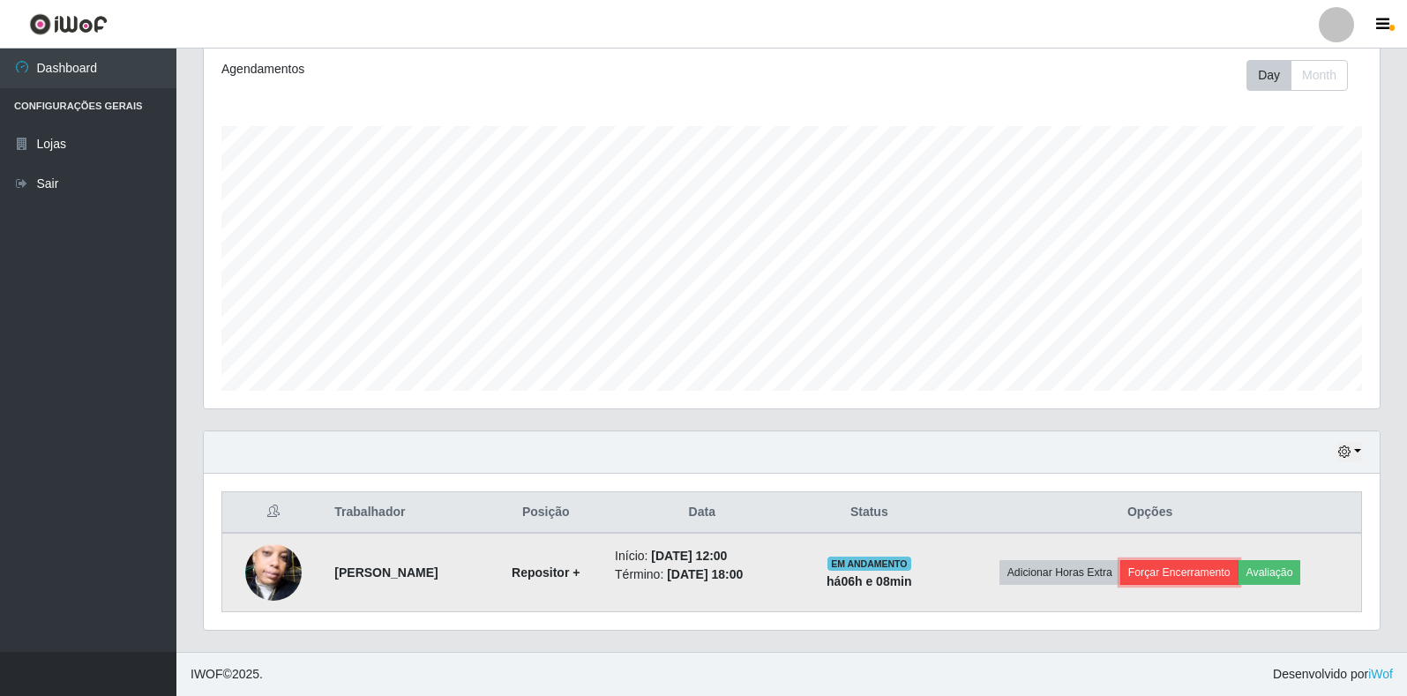
click at [1187, 568] on button "Forçar Encerramento" at bounding box center [1179, 572] width 118 height 25
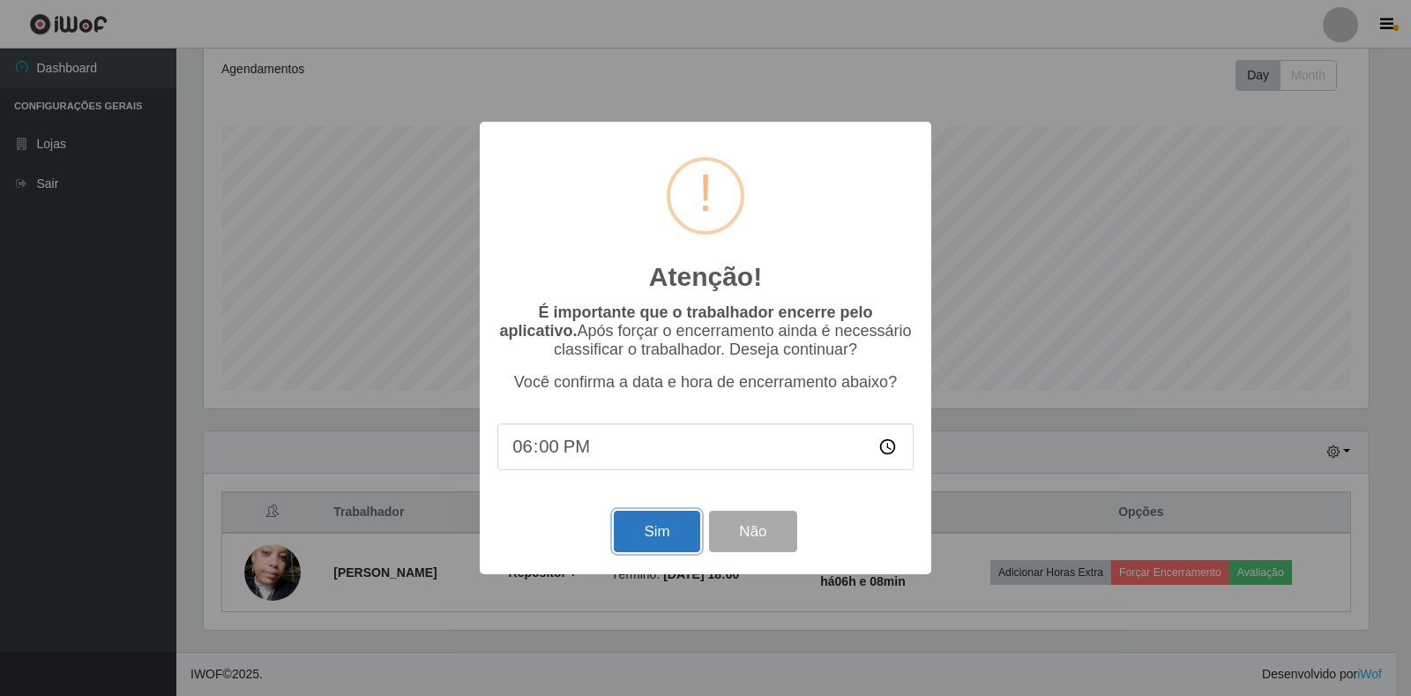
click at [654, 537] on button "Sim" at bounding box center [657, 531] width 86 height 41
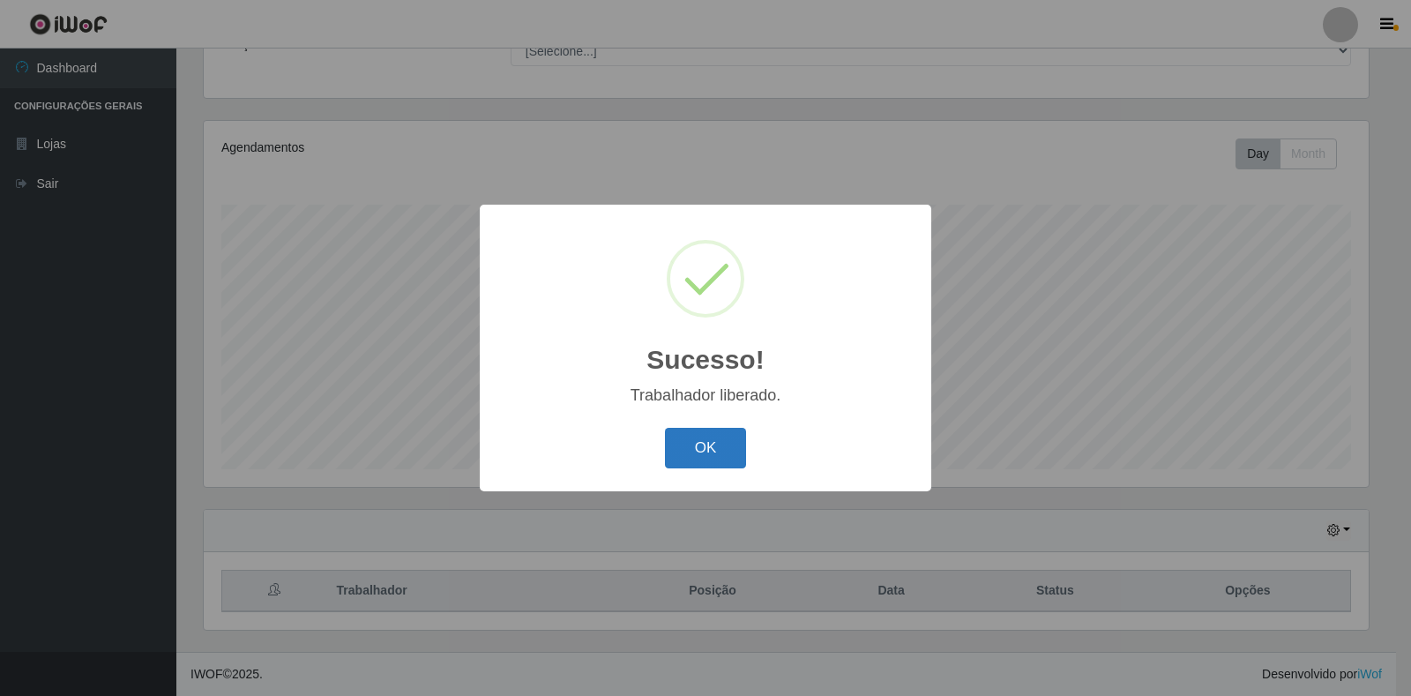
click at [706, 444] on button "OK" at bounding box center [706, 448] width 82 height 41
